Goal: Book appointment/travel/reservation

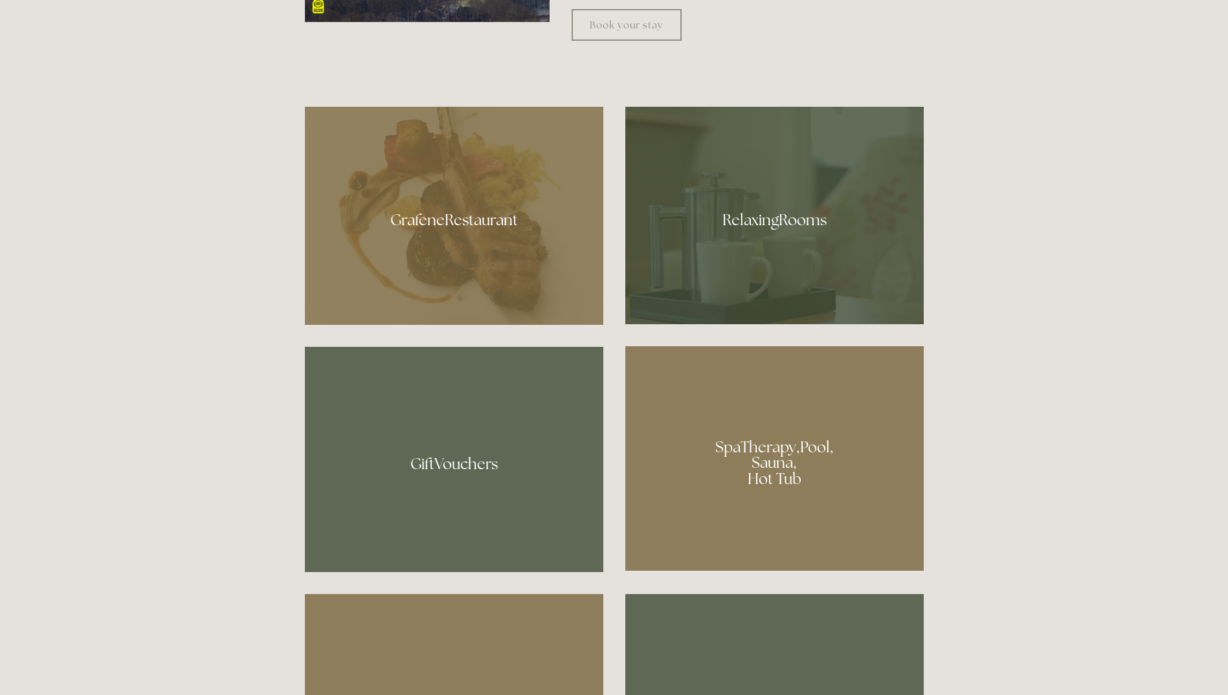
scroll to position [906, 0]
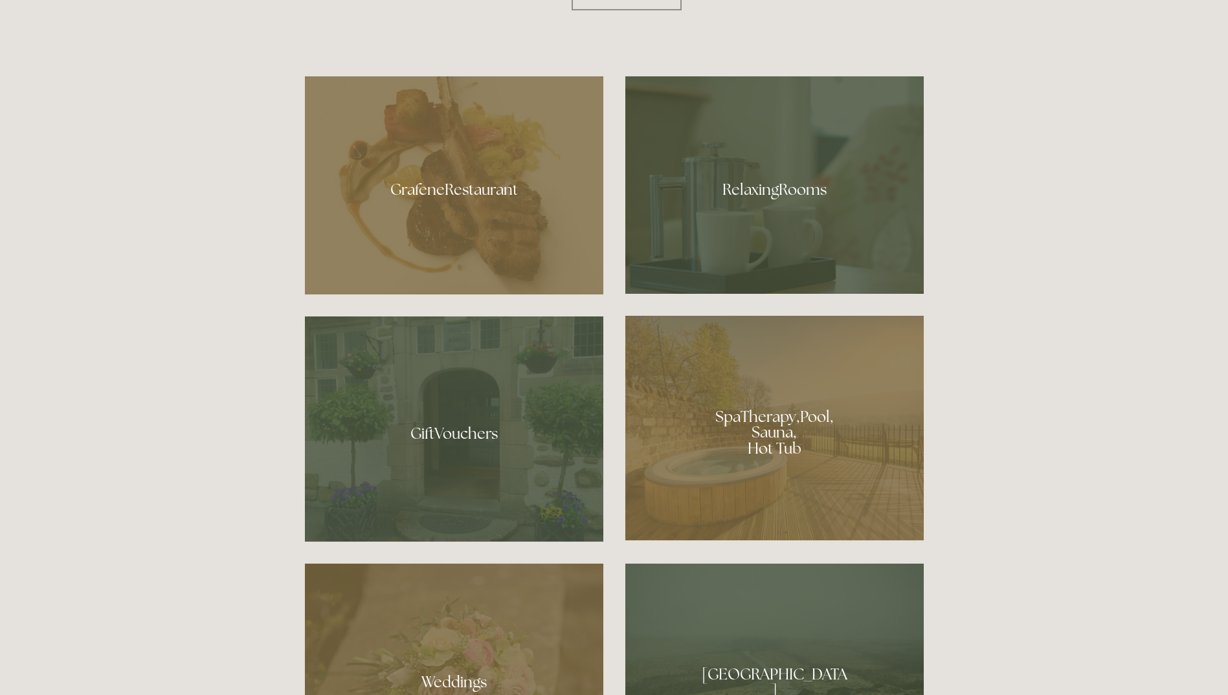
click at [802, 416] on div at bounding box center [774, 428] width 298 height 225
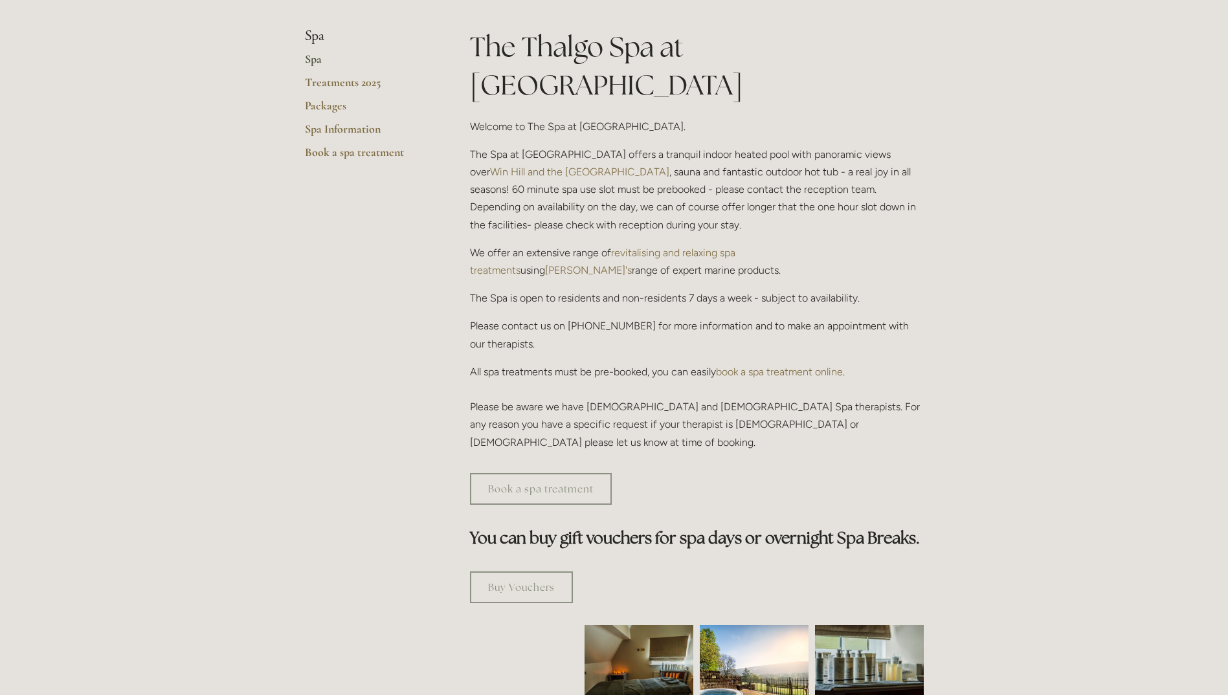
scroll to position [65, 0]
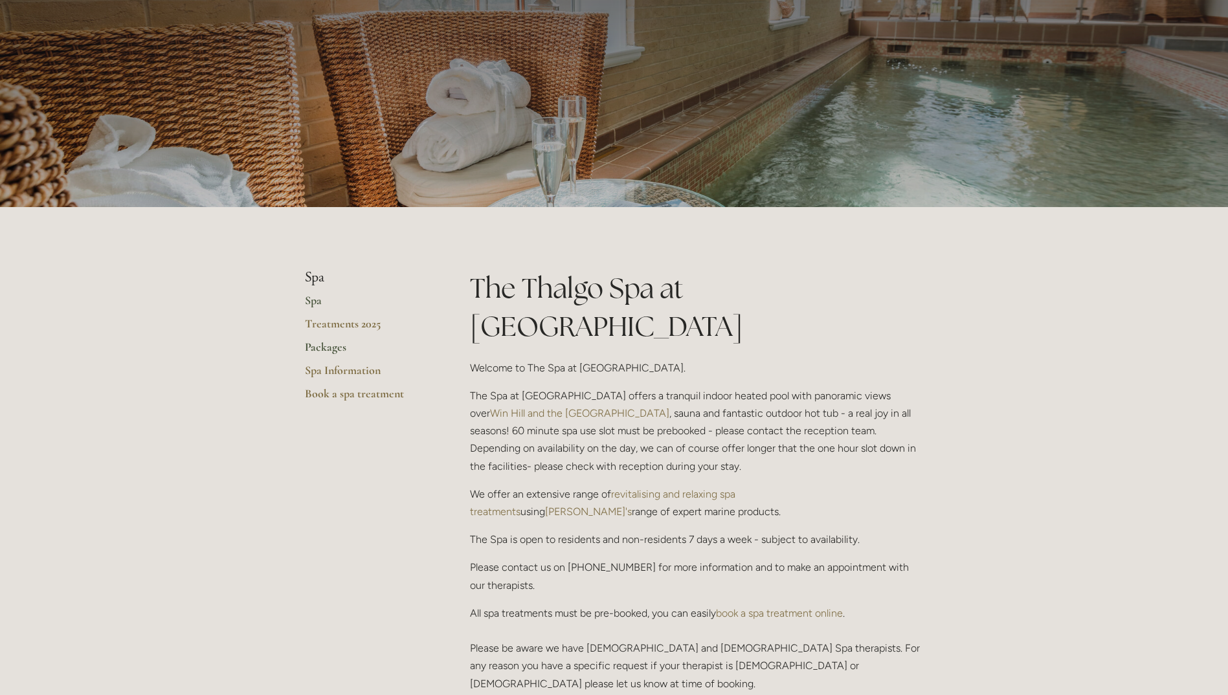
click at [333, 348] on link "Packages" at bounding box center [367, 351] width 124 height 23
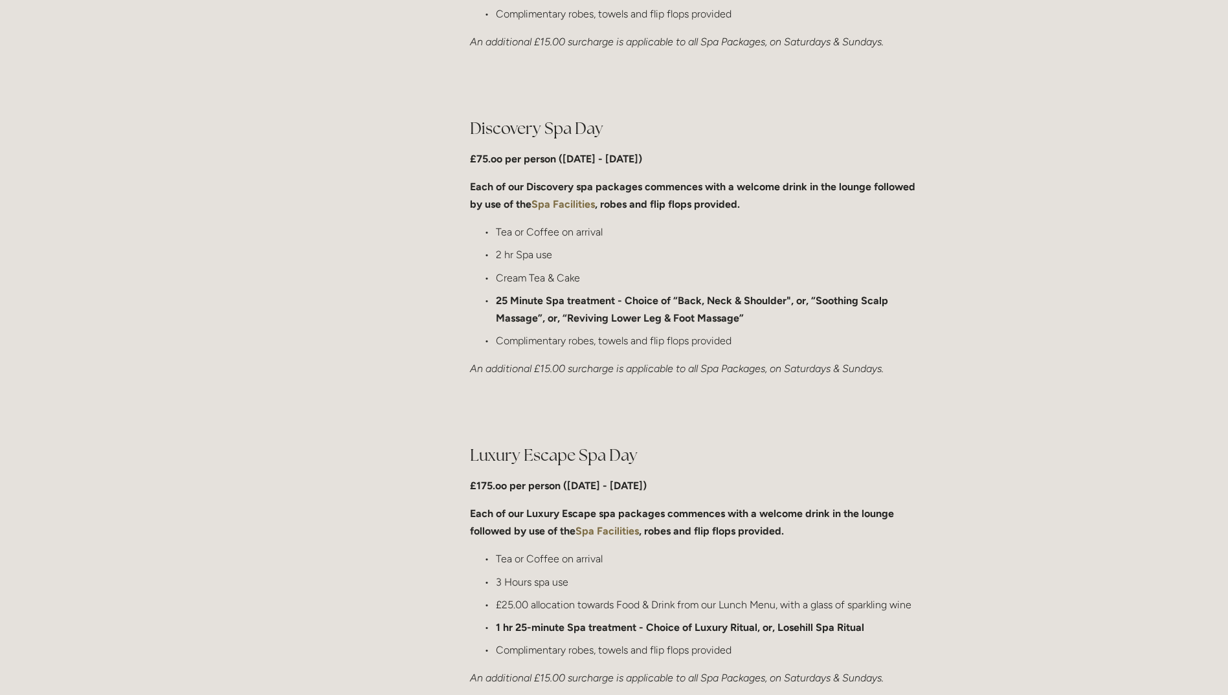
scroll to position [1036, 0]
